Goal: Transaction & Acquisition: Purchase product/service

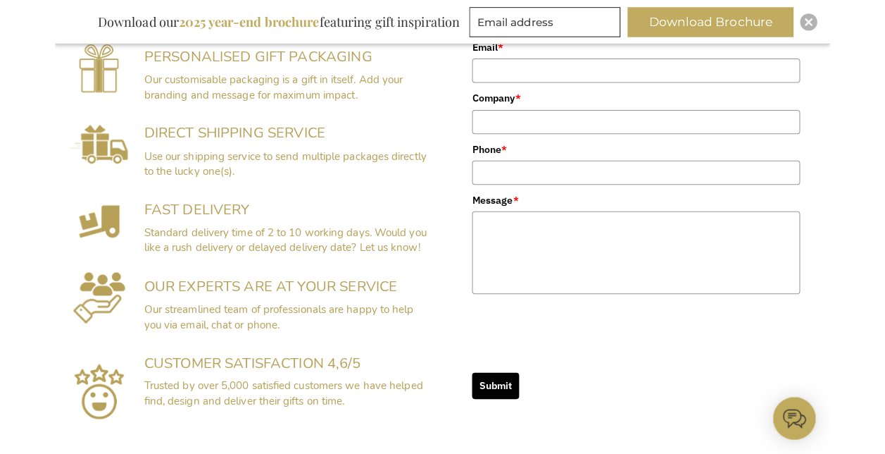
scroll to position [378, 0]
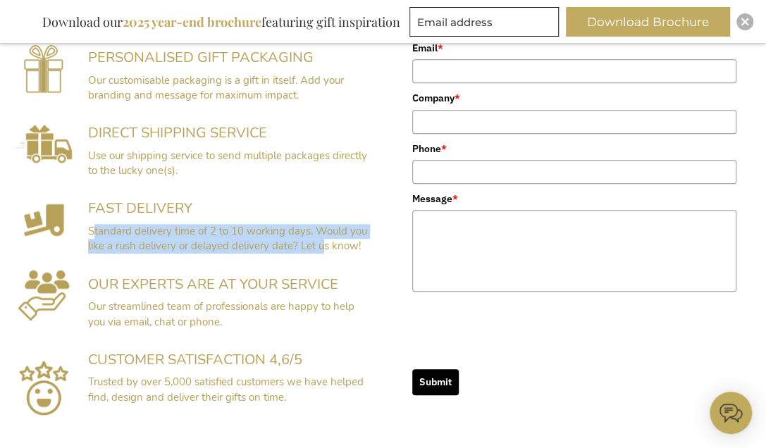
drag, startPoint x: 87, startPoint y: 230, endPoint x: 318, endPoint y: 250, distance: 231.9
click at [318, 250] on span "Standard delivery time of 2 to 10 working days. Would you like a rush delivery …" at bounding box center [227, 238] width 279 height 29
click at [204, 324] on span "Our streamlined team of professionals are happy to help you via email, chat or …" at bounding box center [221, 313] width 266 height 29
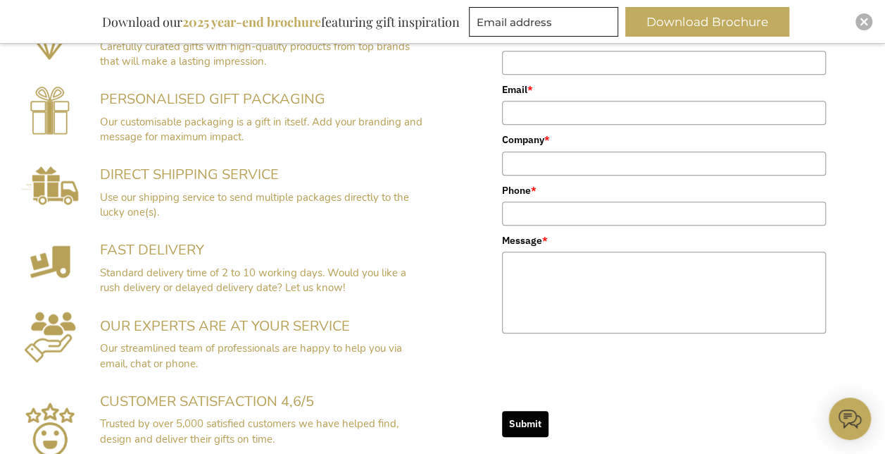
scroll to position [0, 0]
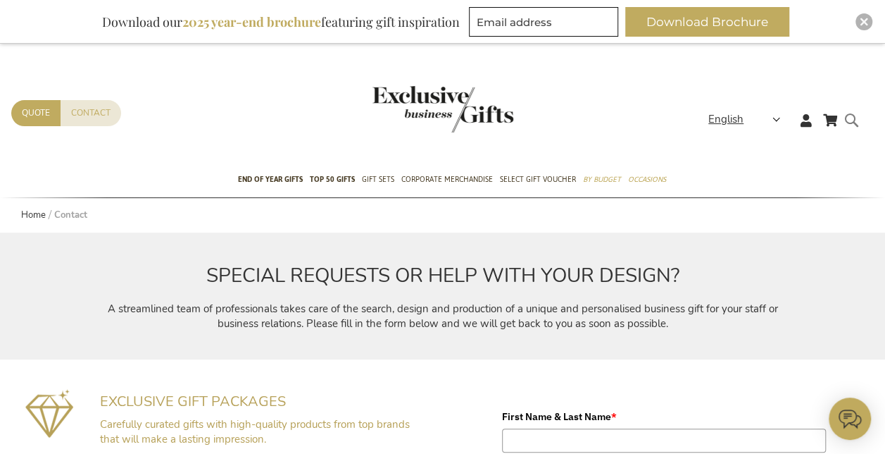
click at [765, 114] on form "Search Search" at bounding box center [856, 131] width 14 height 40
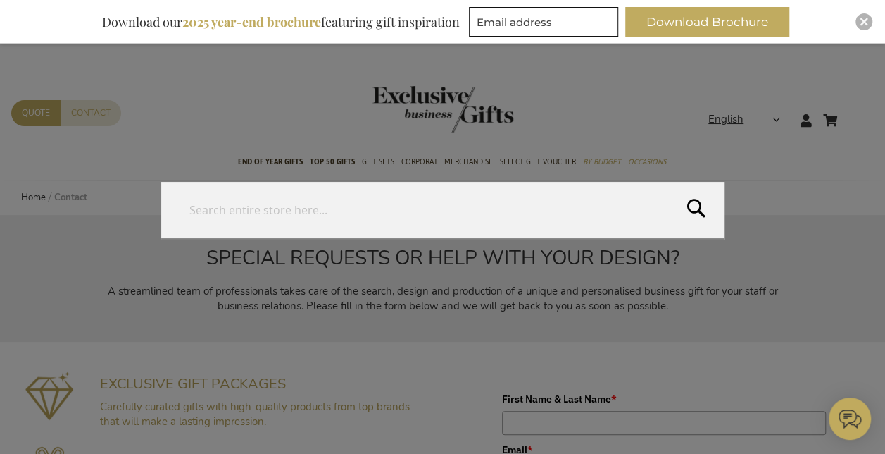
click at [765, 111] on form "Search Search" at bounding box center [856, 111] width 14 height 0
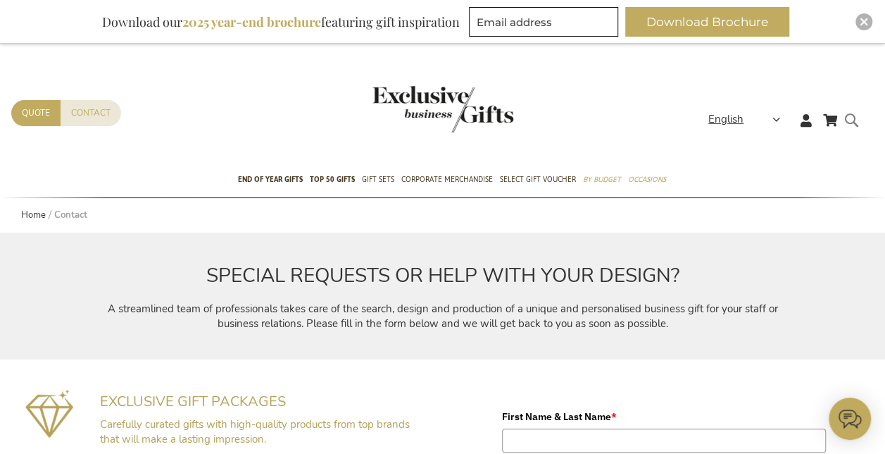
click at [765, 114] on form "Search Search" at bounding box center [856, 131] width 14 height 40
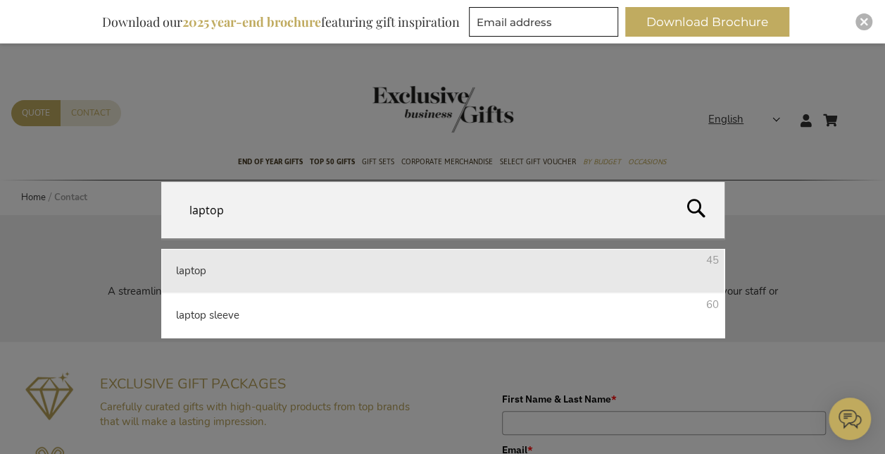
click at [247, 277] on li "laptop 45" at bounding box center [442, 271] width 563 height 44
type input "laptop"
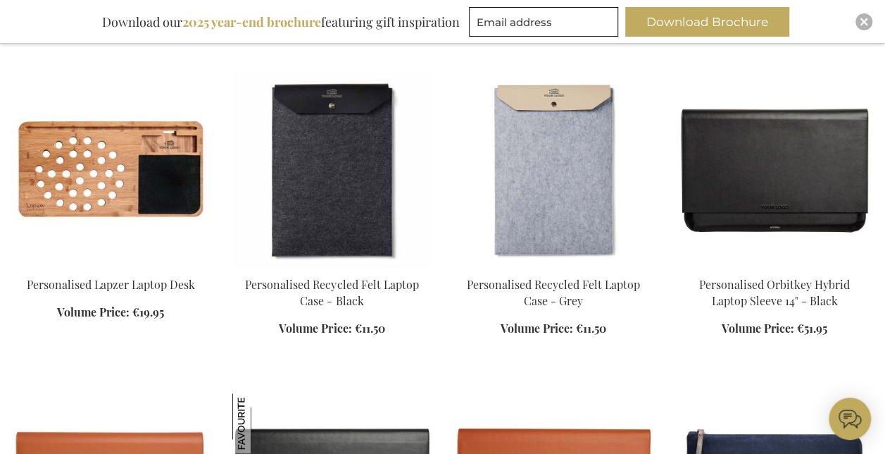
scroll to position [421, 0]
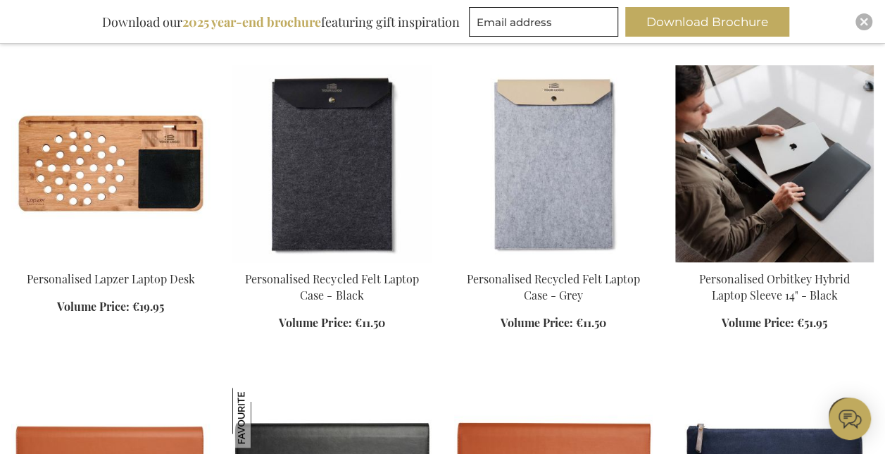
click at [801, 300] on div "Add to Cart" at bounding box center [774, 308] width 199 height 75
click at [789, 283] on div "Add to Cart" at bounding box center [774, 308] width 199 height 75
click at [747, 175] on img at bounding box center [774, 163] width 199 height 197
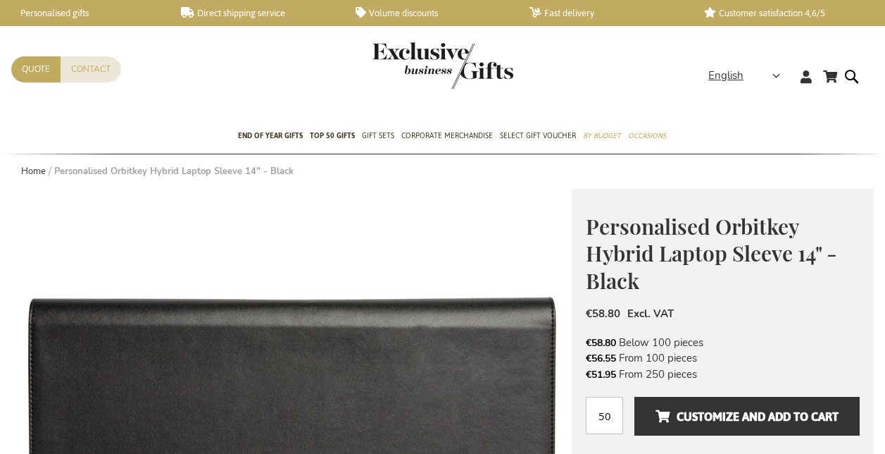
scroll to position [133, 0]
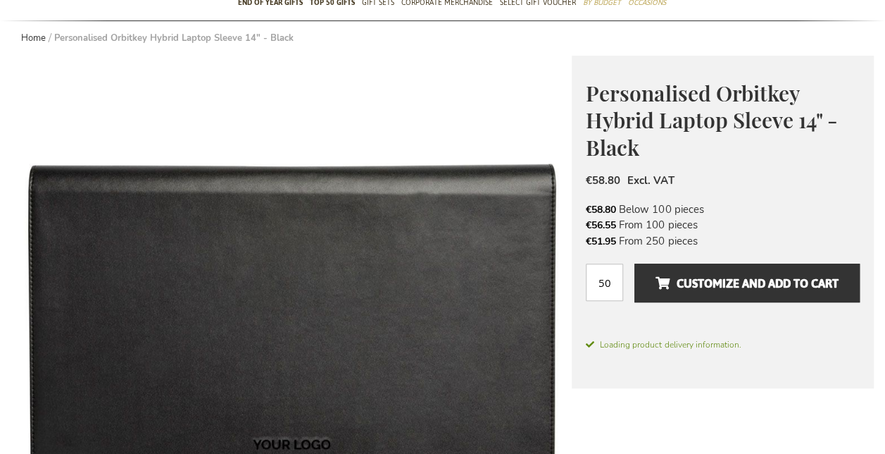
click at [714, 275] on span "Customize and add to cart" at bounding box center [747, 283] width 183 height 23
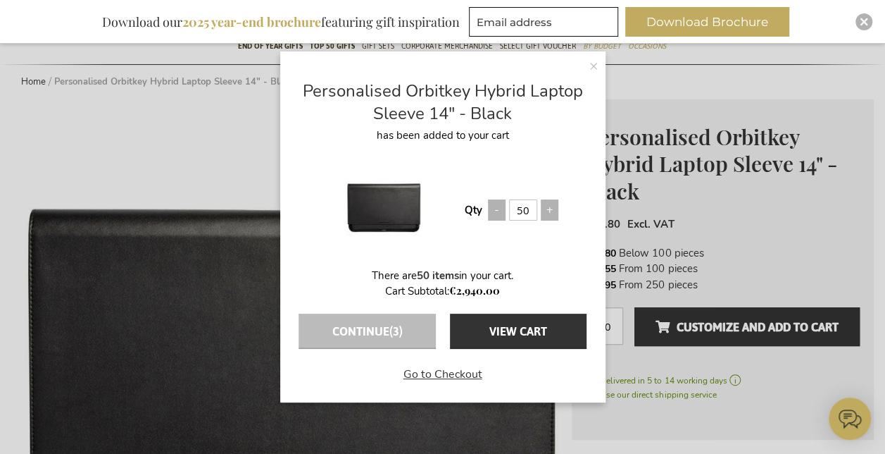
click at [449, 373] on link "Go to Checkout" at bounding box center [442, 368] width 325 height 39
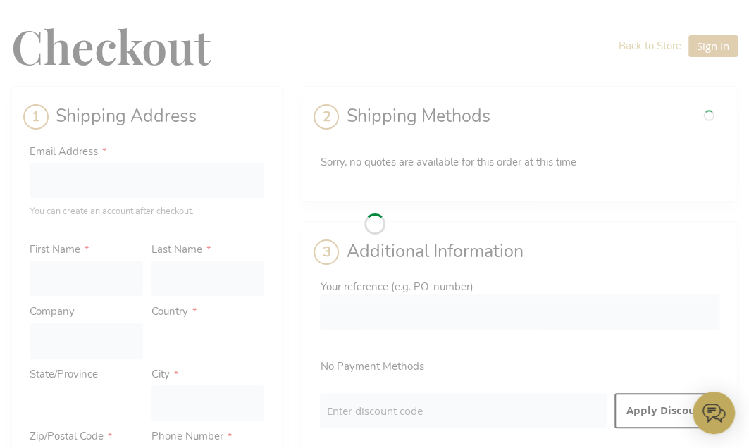
select select "BE"
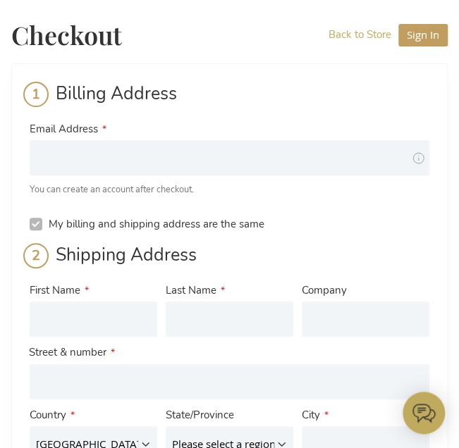
click at [300, 111] on div "Billing Address" at bounding box center [229, 100] width 399 height 36
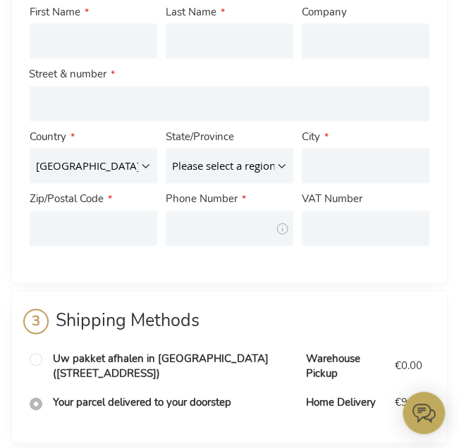
scroll to position [280, 0]
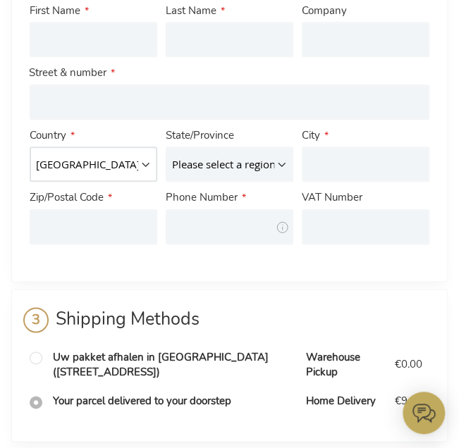
click at [89, 168] on select "Austria Belgium France Germany Italy Luxembourg Netherlands" at bounding box center [93, 163] width 127 height 35
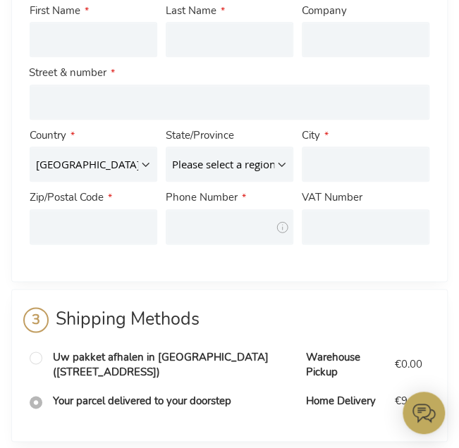
click at [256, 273] on li "Billing Address Email Address Tooltip We'll send your order confirmation here. …" at bounding box center [229, 33] width 436 height 498
